Goal: Ask a question

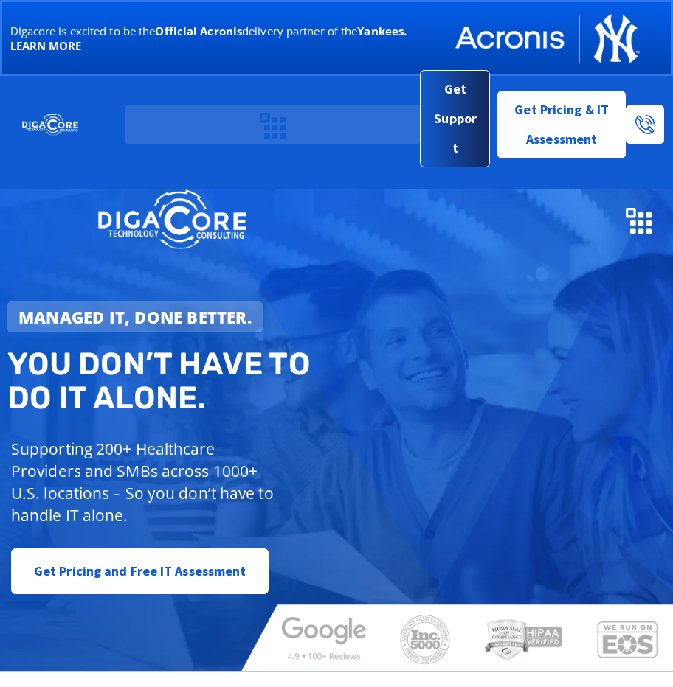
click at [458, 131] on span "Get Support" at bounding box center [455, 118] width 46 height 88
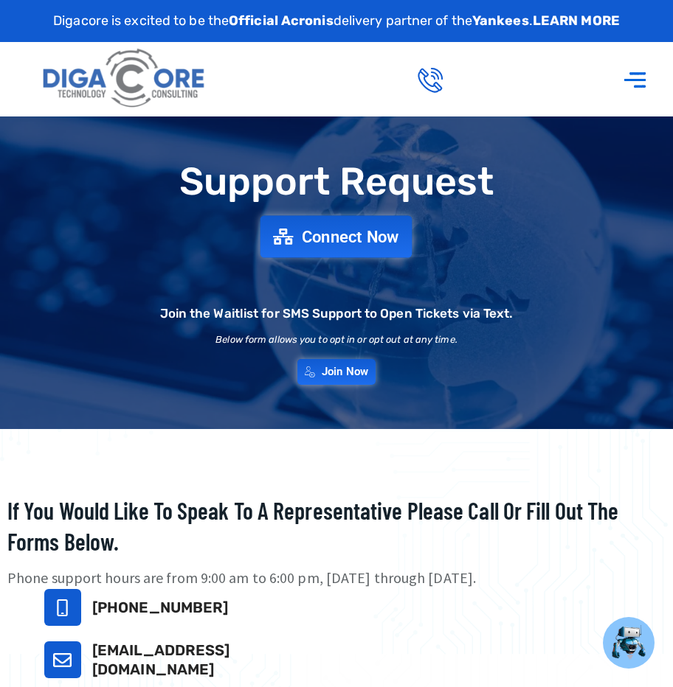
click at [365, 235] on span "Connect Now" at bounding box center [350, 237] width 97 height 16
